Goal: Task Accomplishment & Management: Complete application form

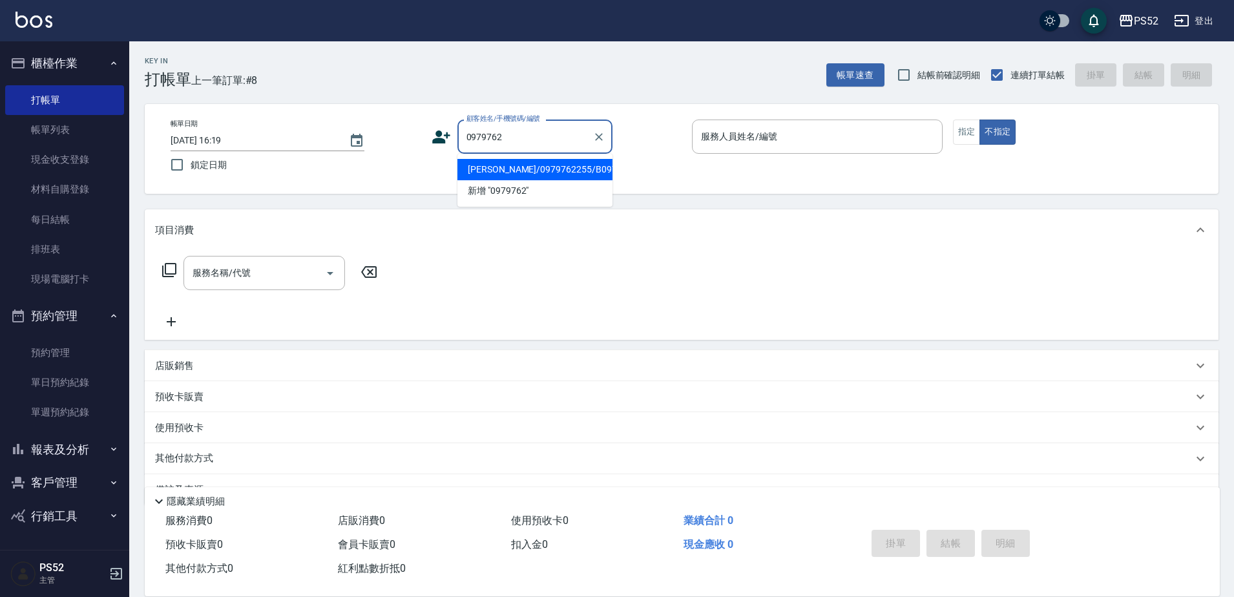
type input "[PERSON_NAME]/0979762255/B0979762255"
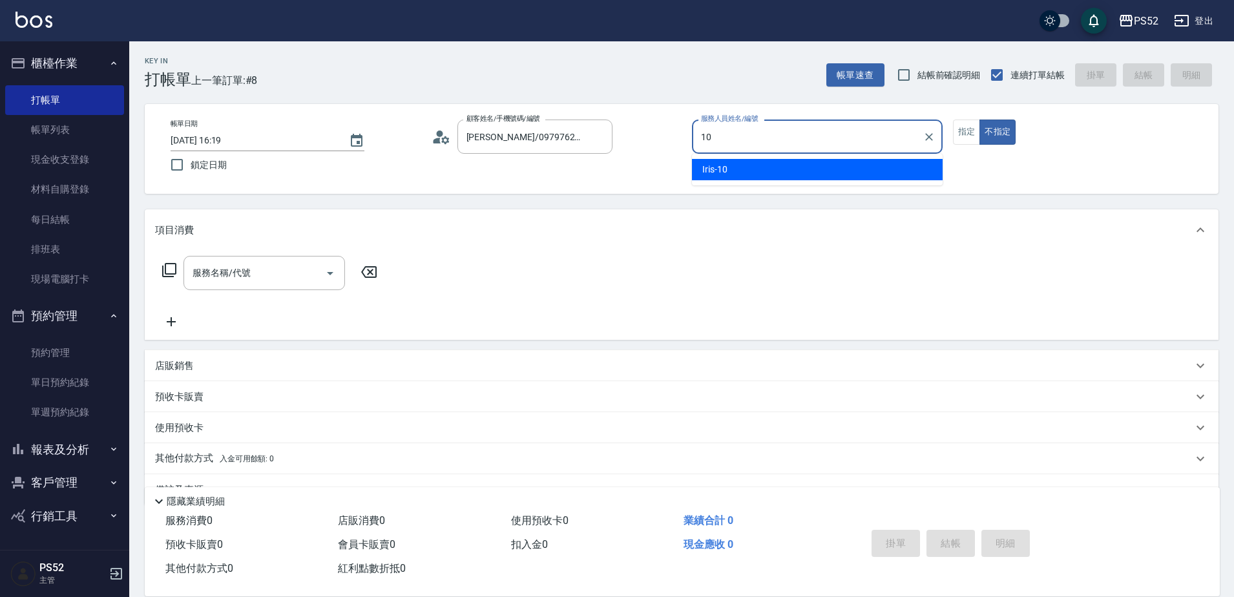
type input "10"
type button "false"
type input "Iris-10"
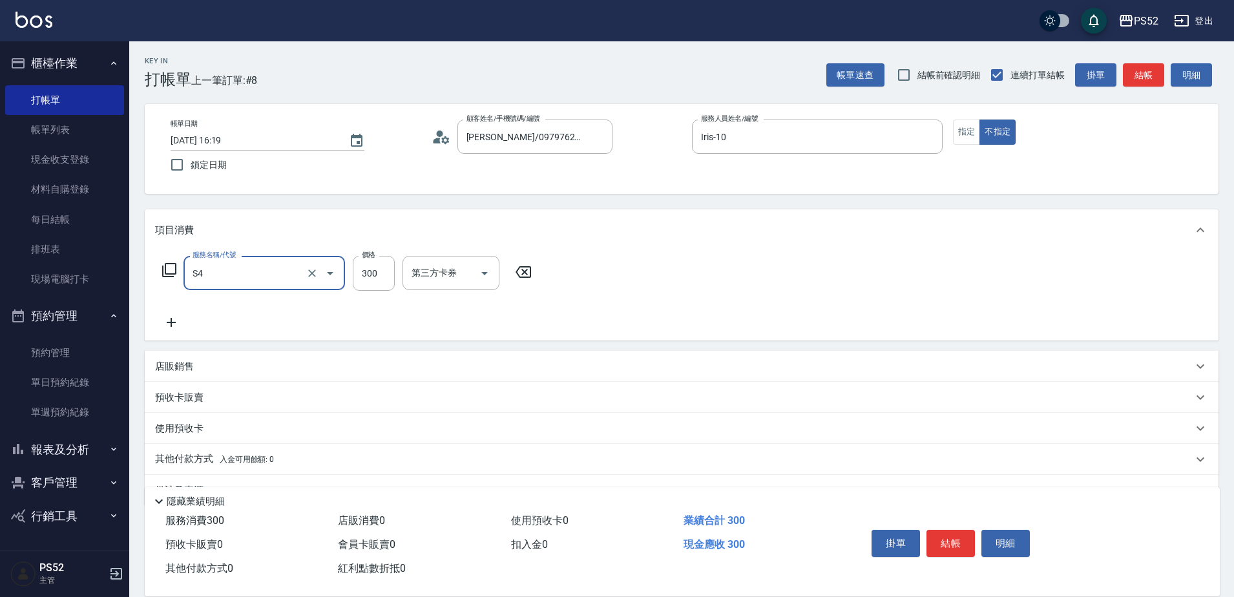
type input "洗髮300元(S4)"
type input "550"
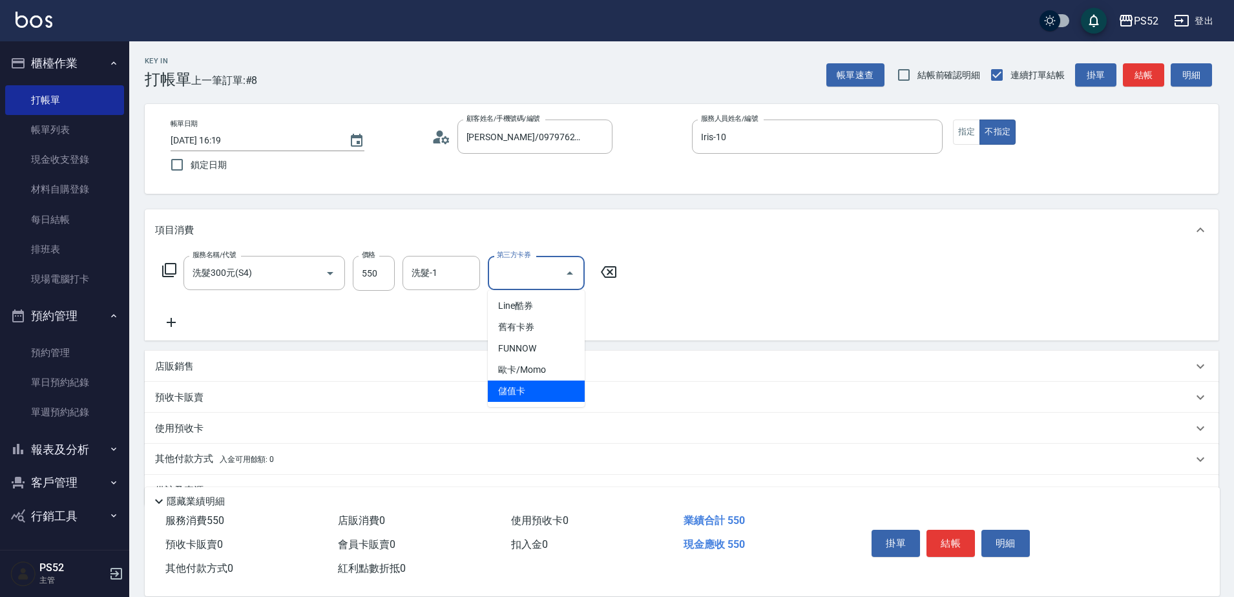
type input "儲值卡"
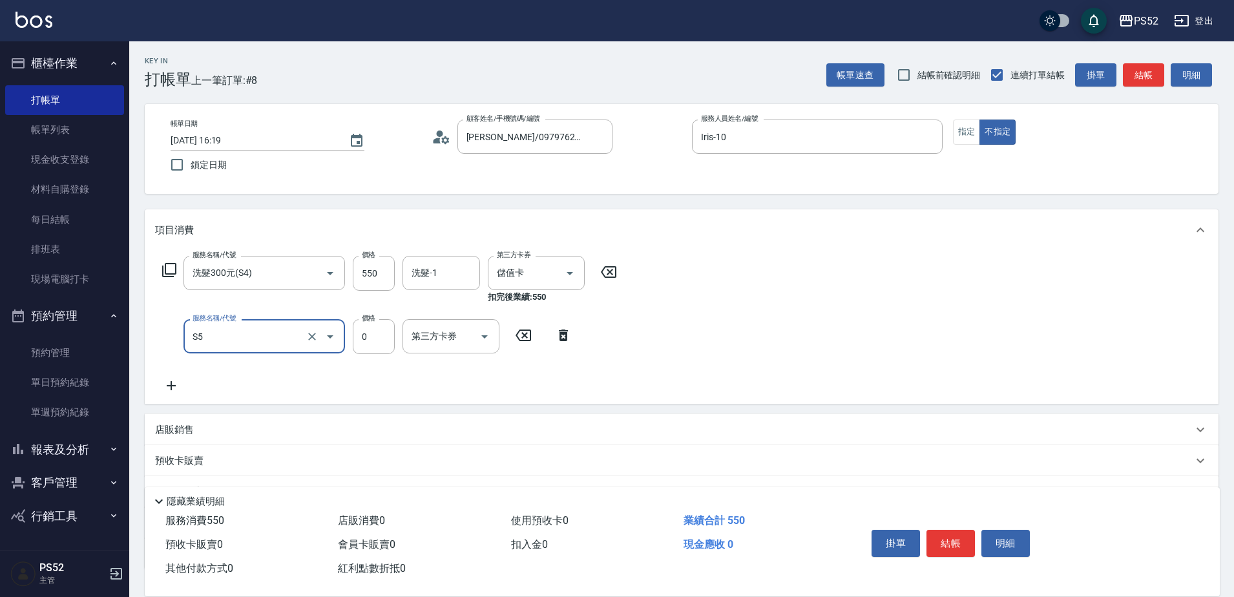
type input "造型(S5)"
type input "100"
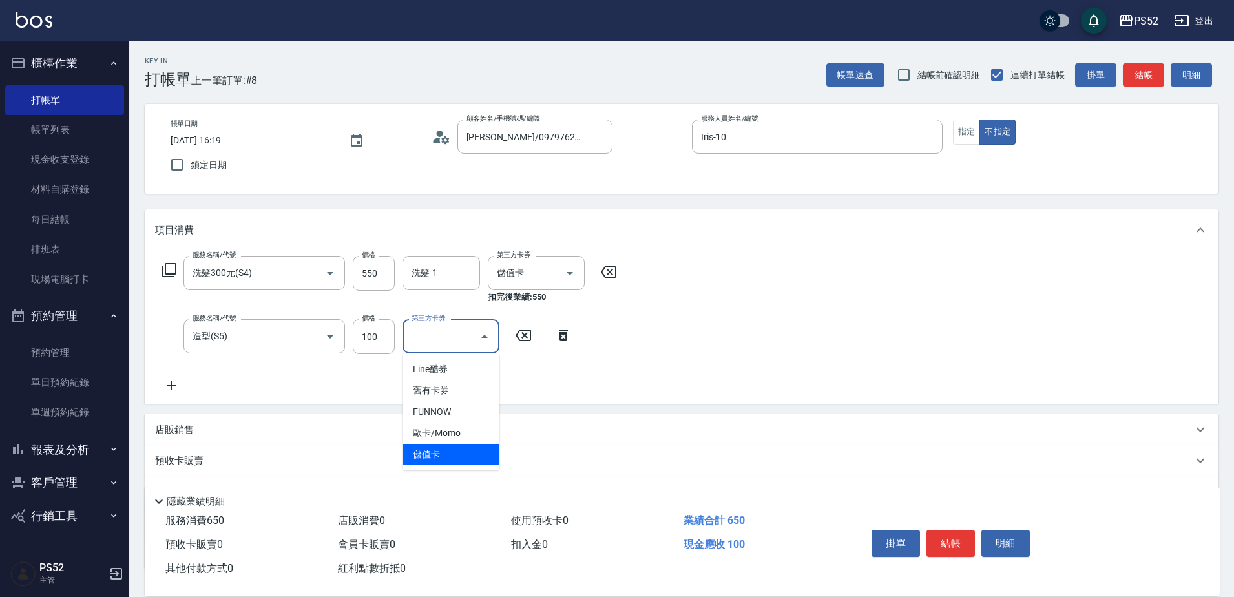
type input "儲值卡"
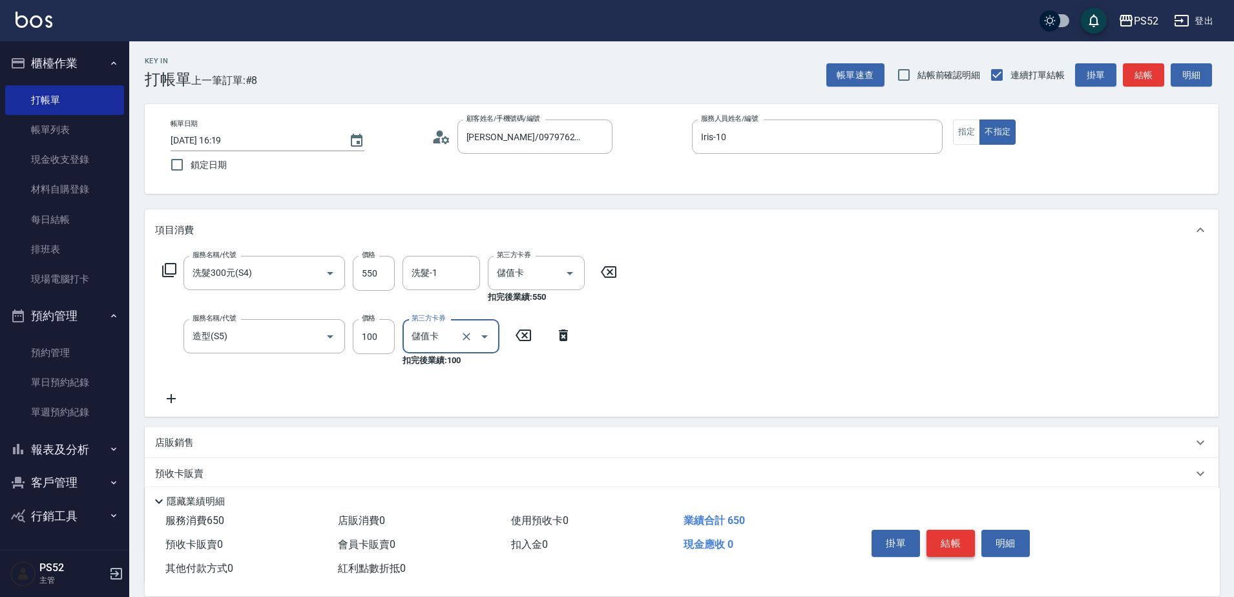
click at [943, 540] on button "結帳" at bounding box center [951, 543] width 48 height 27
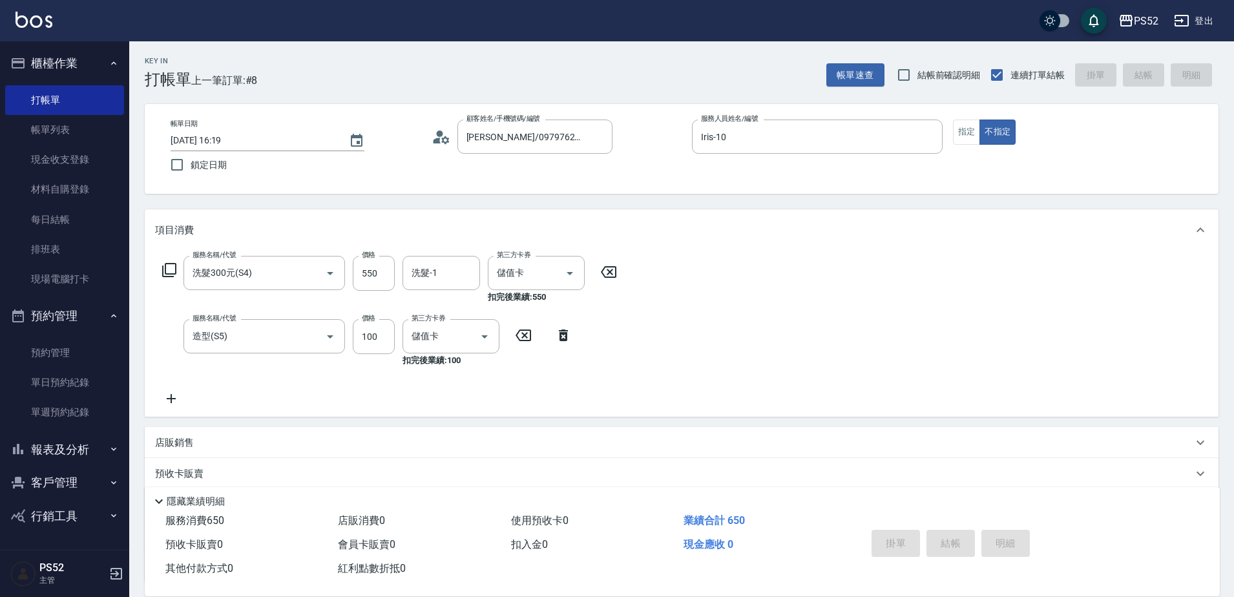
type input "[DATE] 17:16"
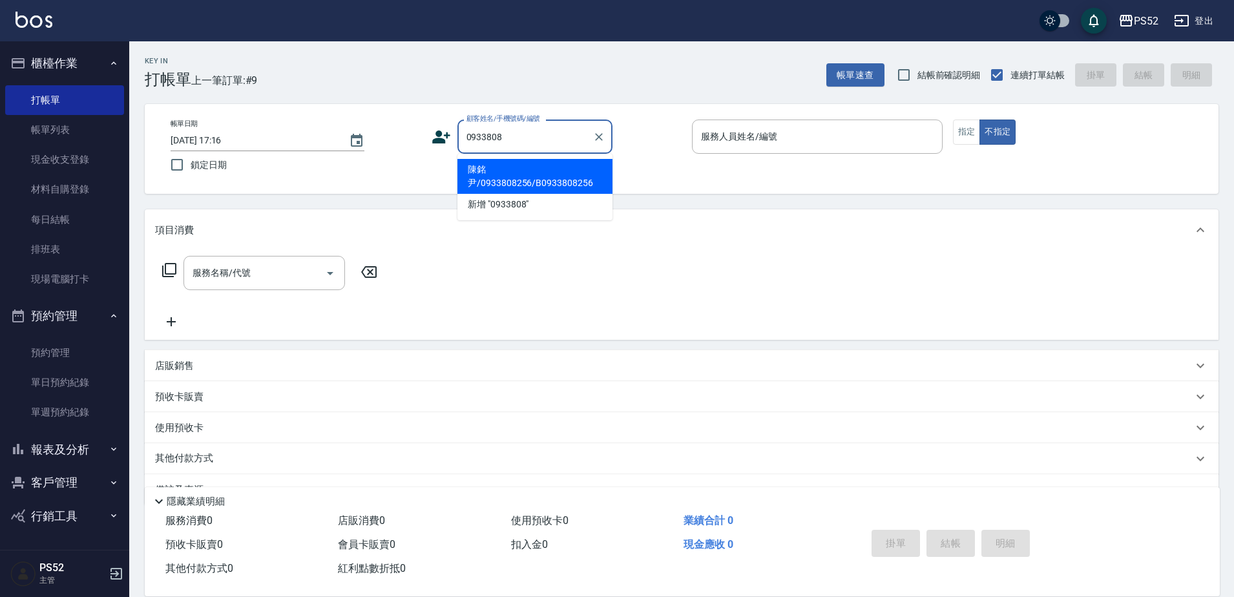
type input "陳銘尹/0933808256/B0933808256"
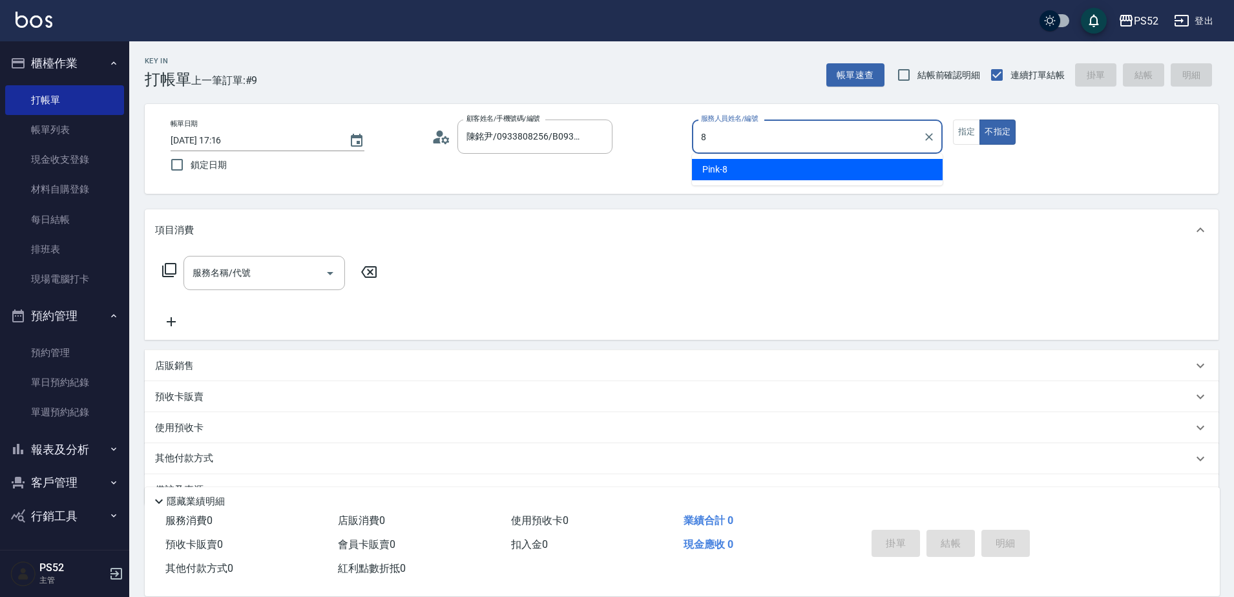
type input "Pink-8"
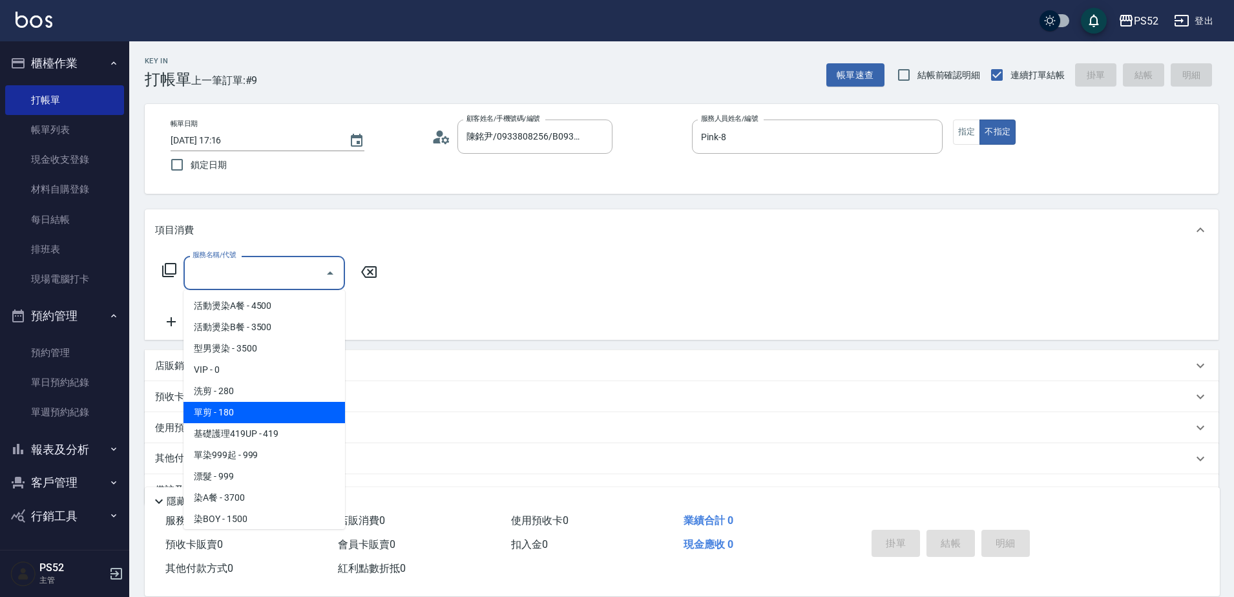
type input "單剪(C2)"
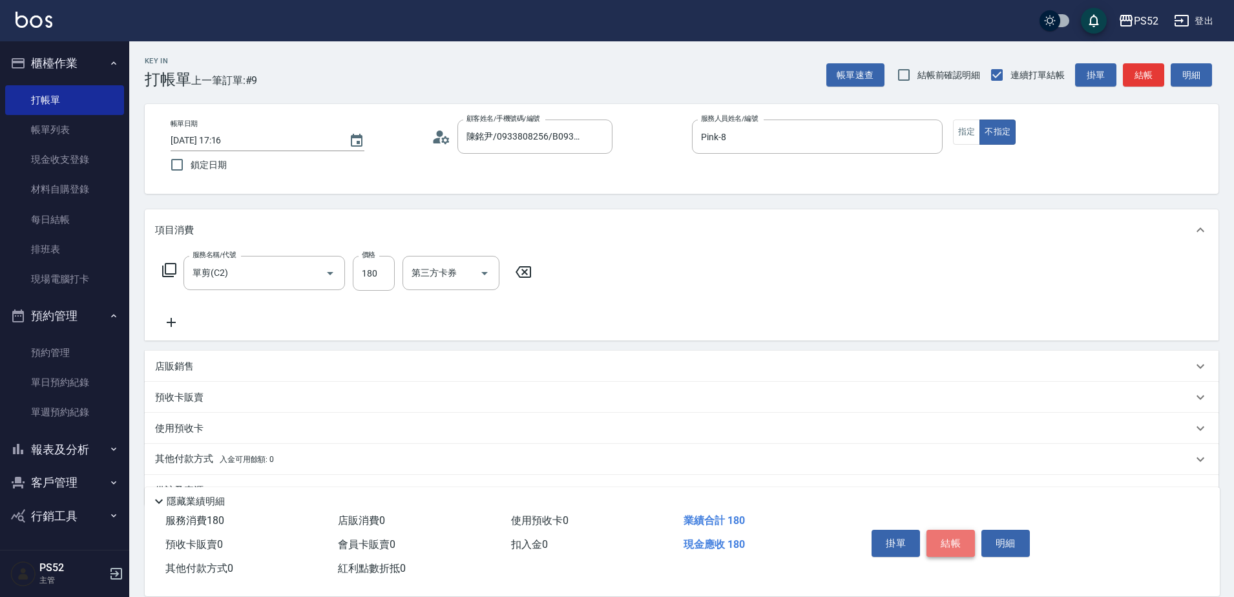
click at [943, 540] on button "結帳" at bounding box center [951, 543] width 48 height 27
